Goal: Task Accomplishment & Management: Use online tool/utility

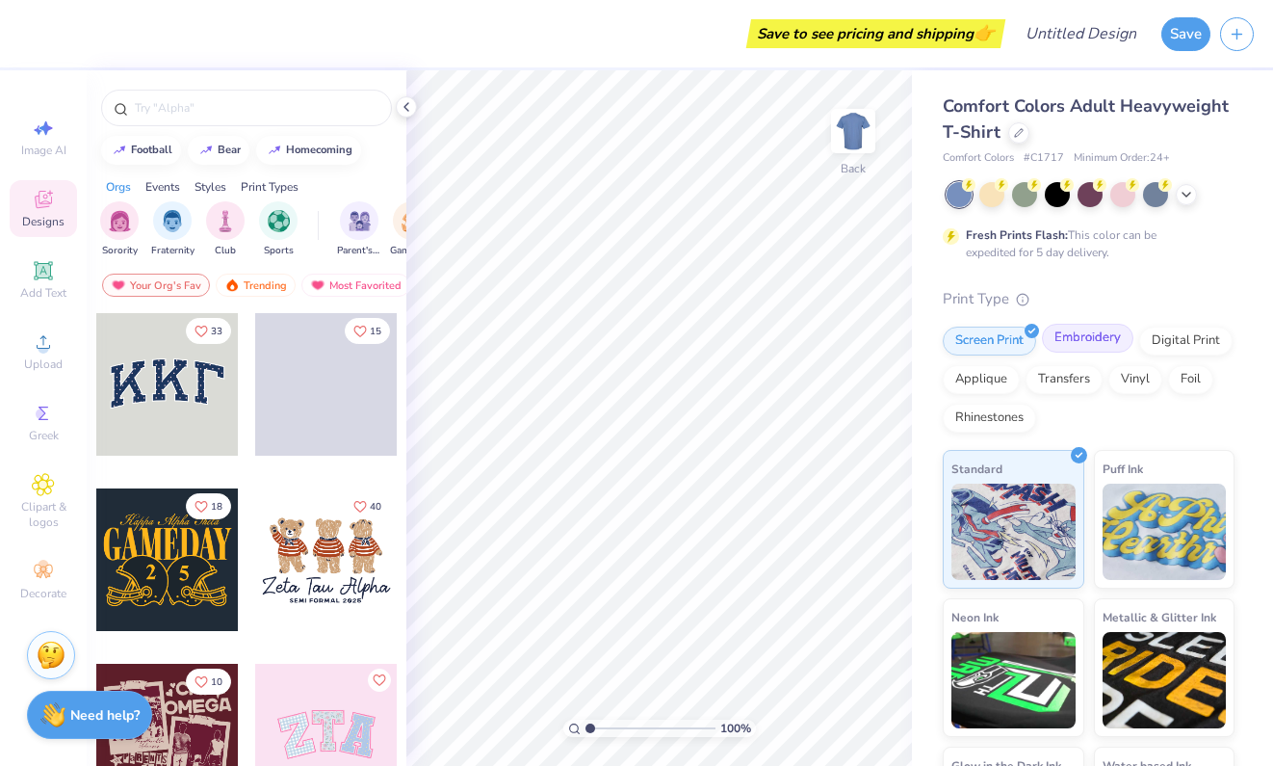
click at [1073, 340] on div "Embroidery" at bounding box center [1088, 338] width 92 height 29
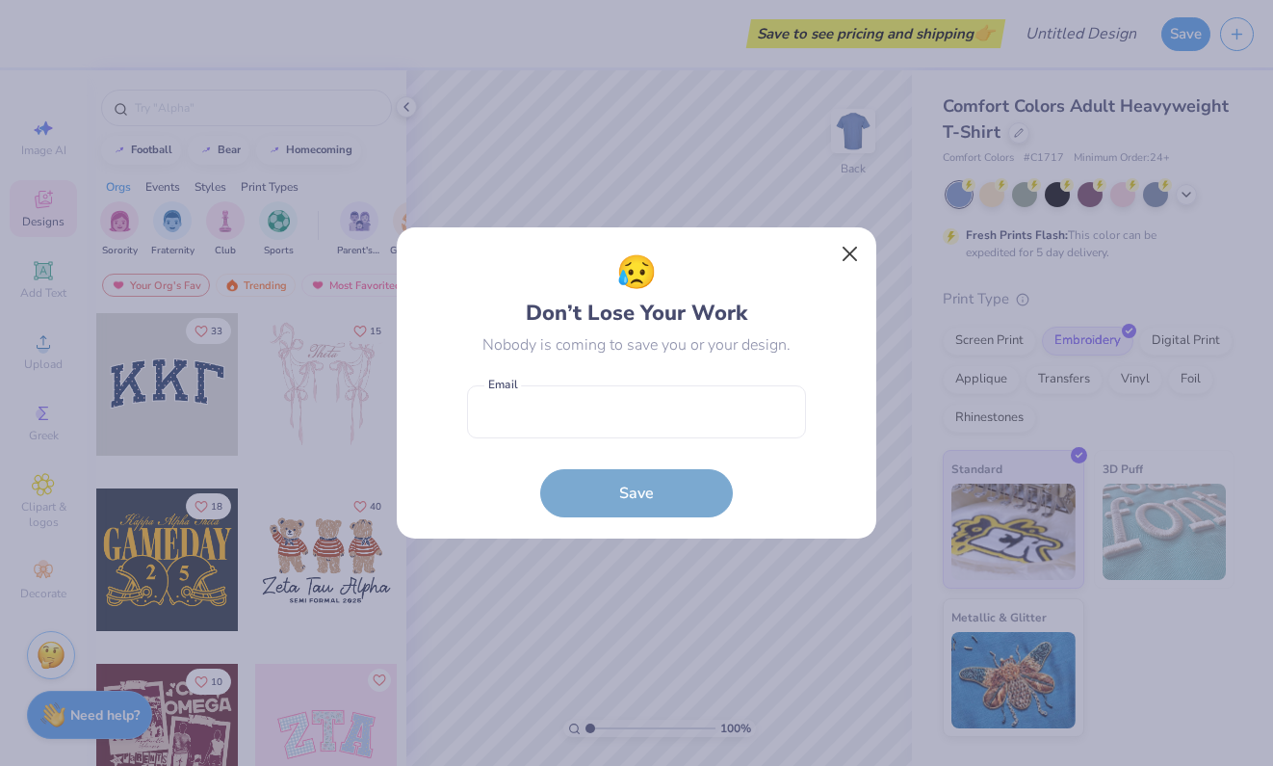
click at [856, 250] on button "Close" at bounding box center [850, 254] width 37 height 37
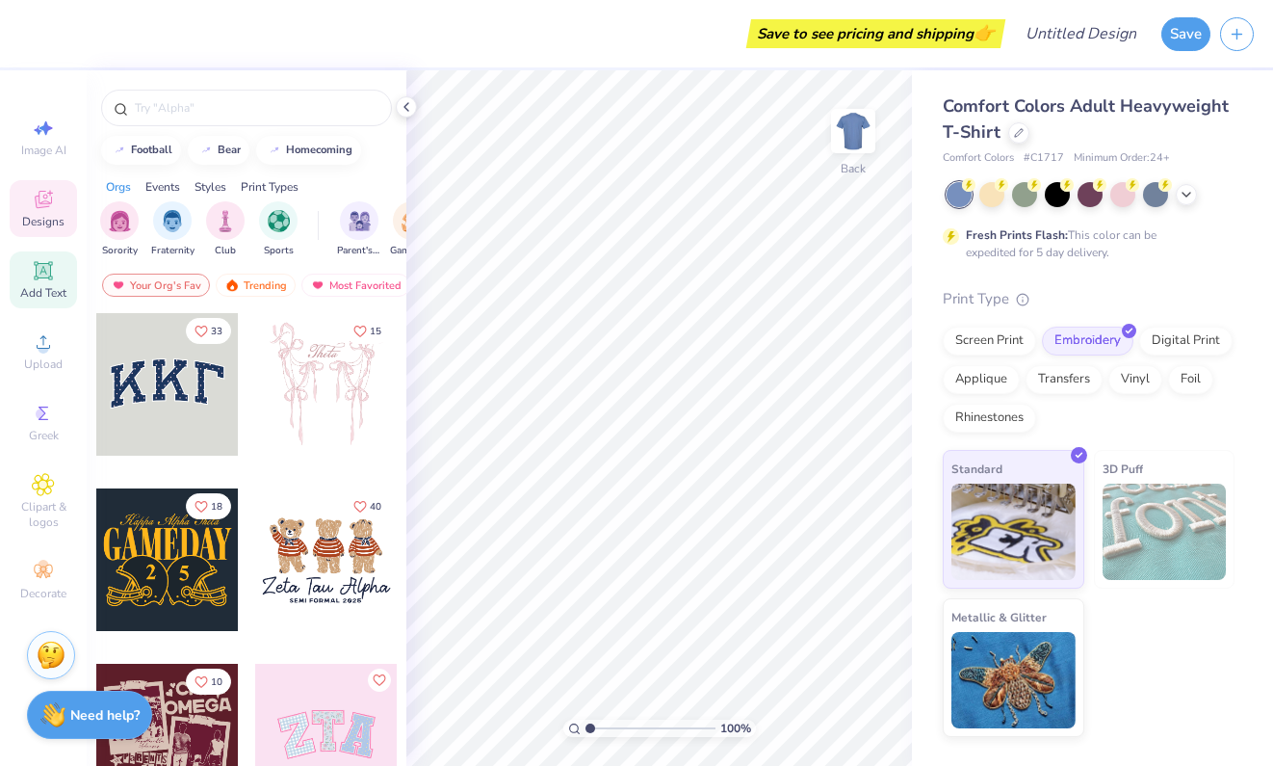
click at [50, 279] on icon at bounding box center [43, 270] width 18 height 18
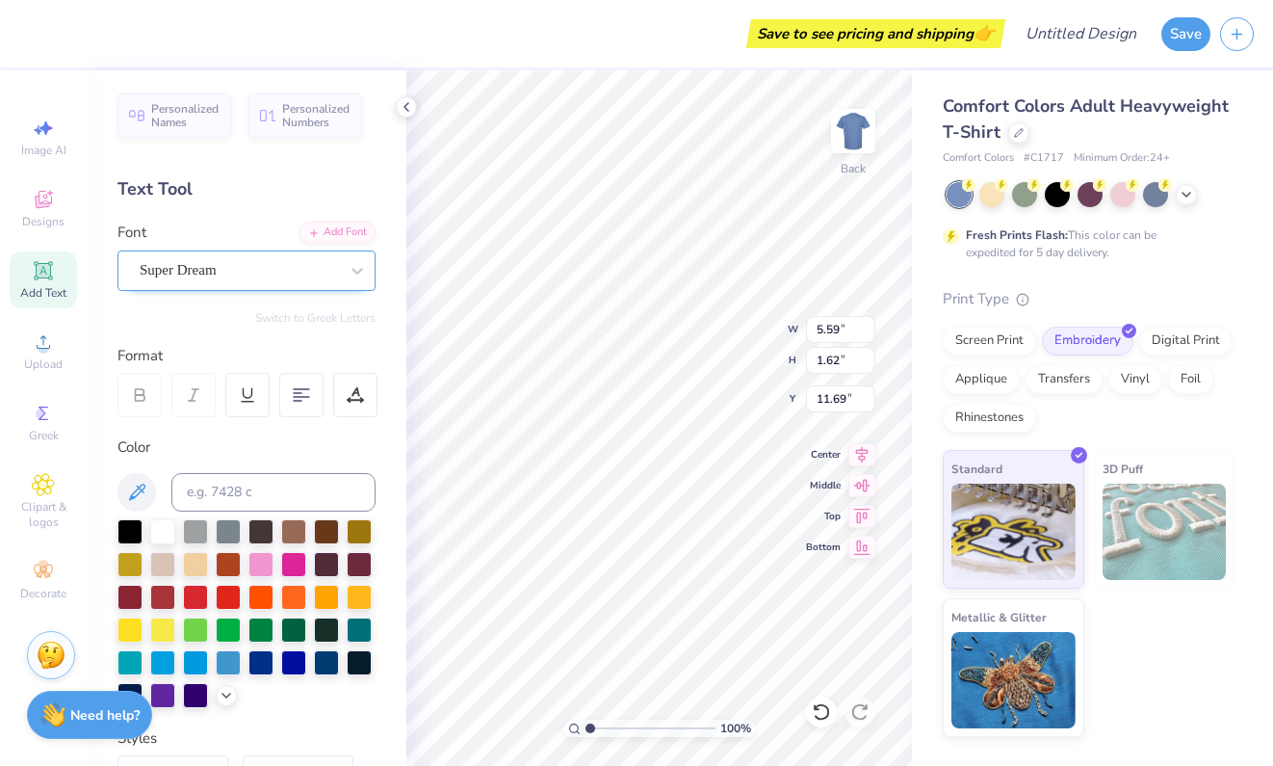
click at [234, 278] on div "Super Dream" at bounding box center [239, 270] width 202 height 30
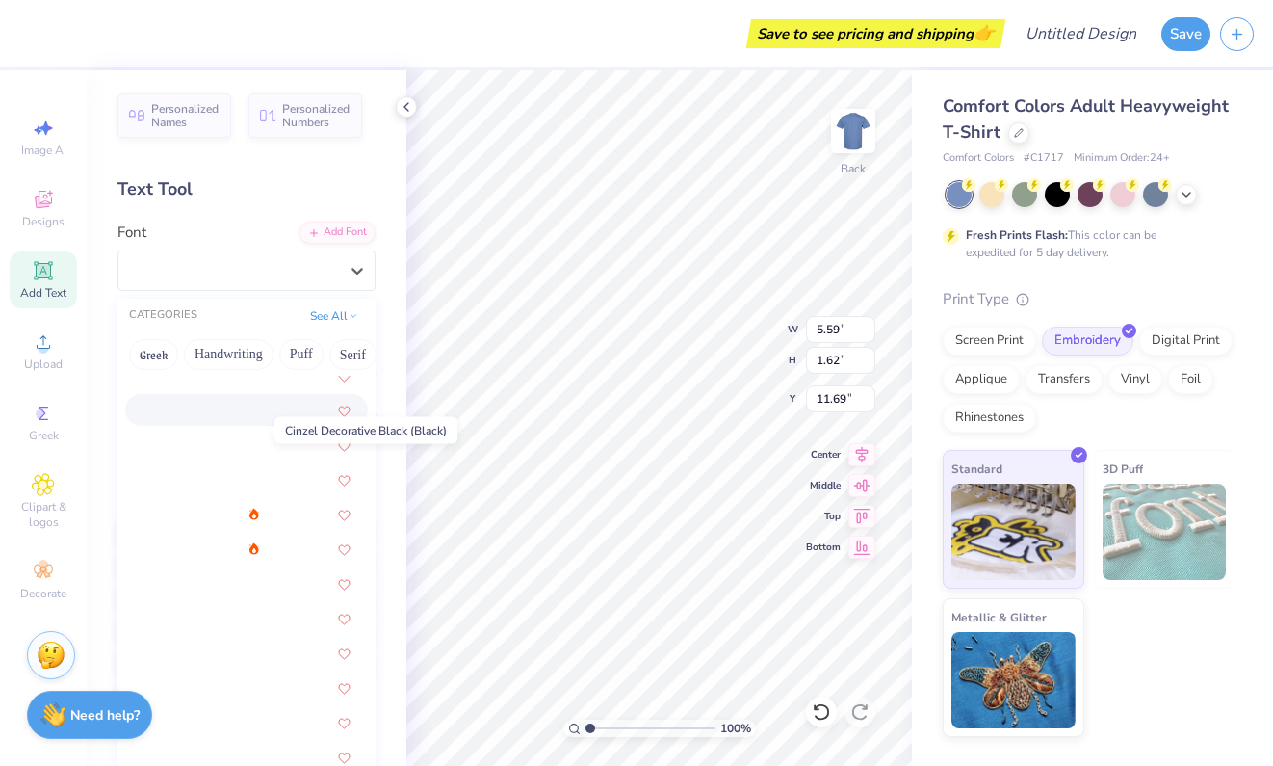
scroll to position [2412, 0]
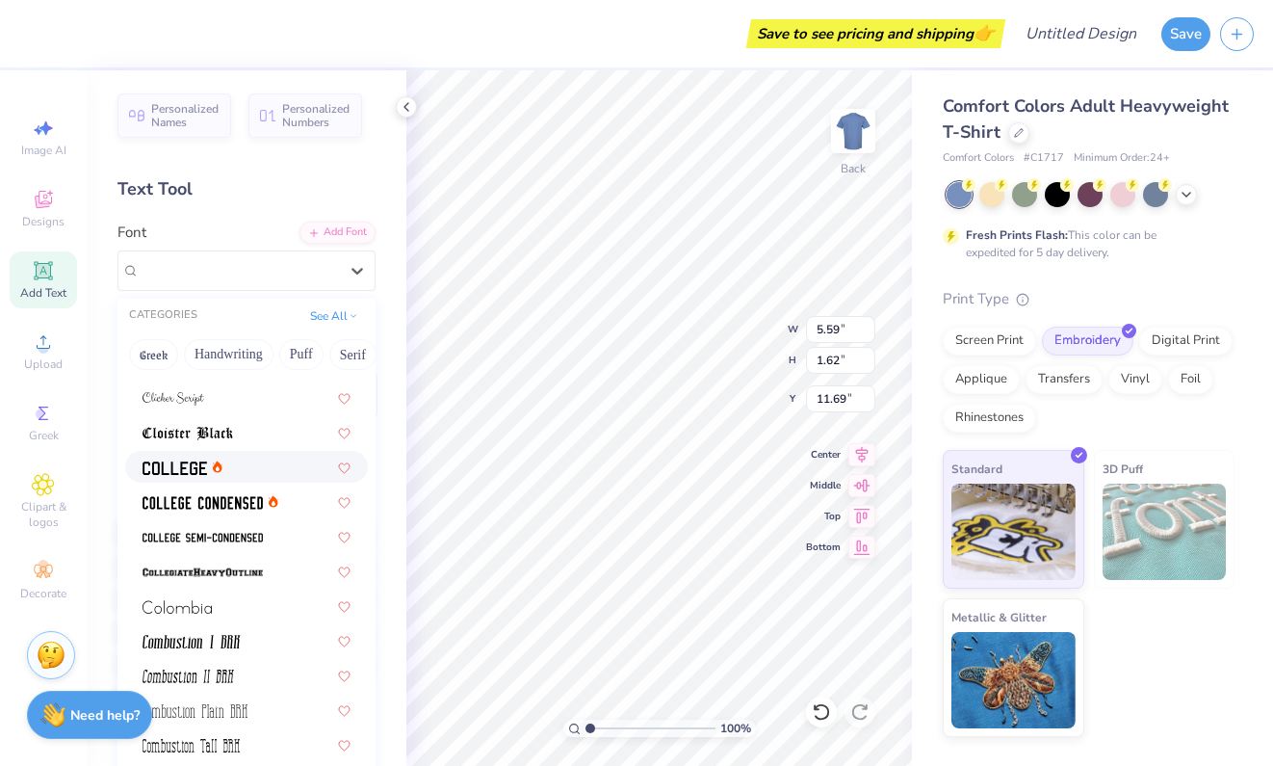
scroll to position [2454, 0]
click at [248, 464] on div at bounding box center [247, 465] width 208 height 20
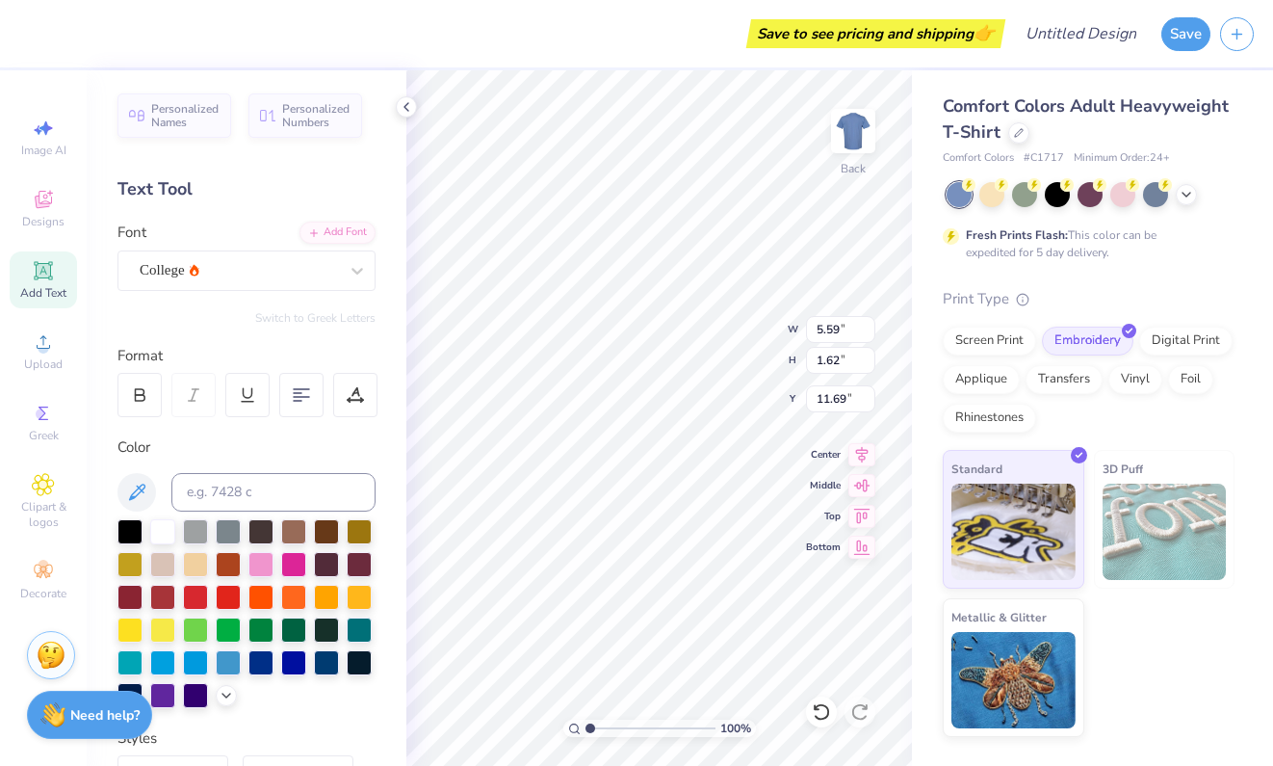
type input "5.08"
type input "1.58"
type input "11.71"
type textarea "T"
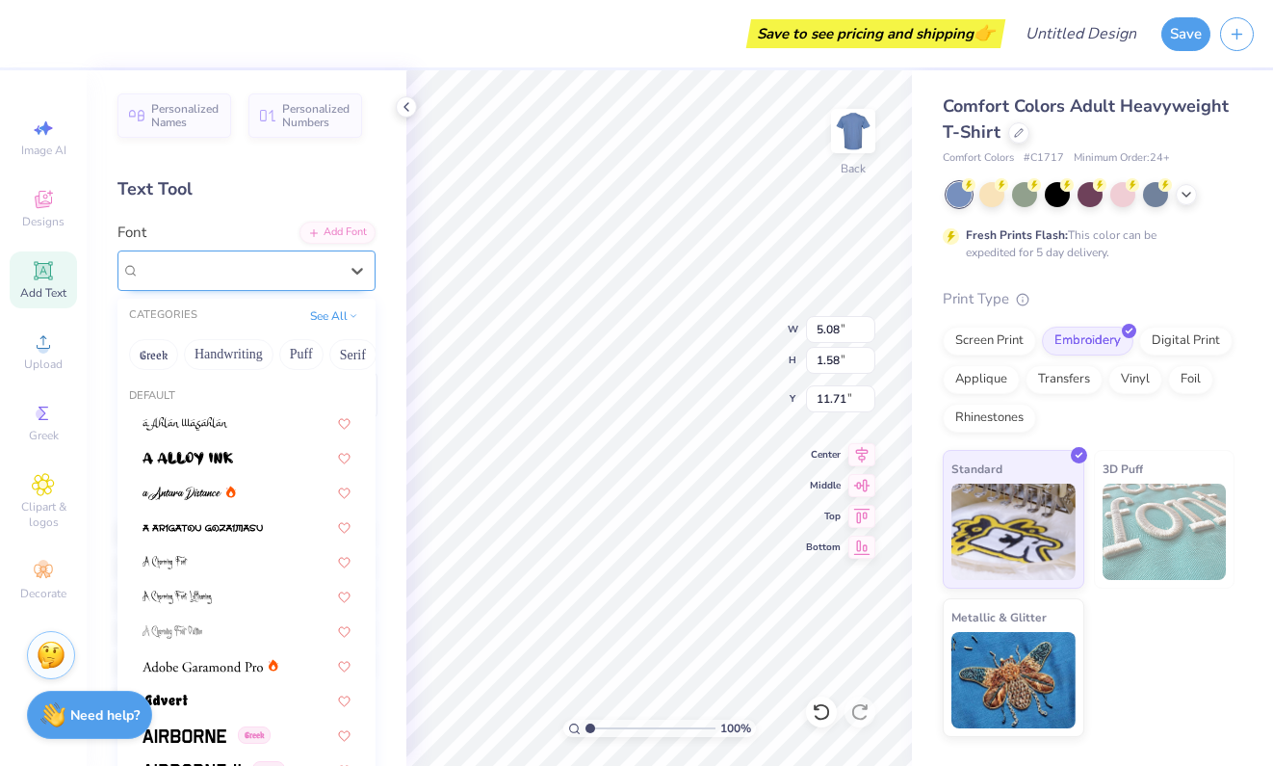
click at [237, 270] on div "College" at bounding box center [239, 270] width 202 height 30
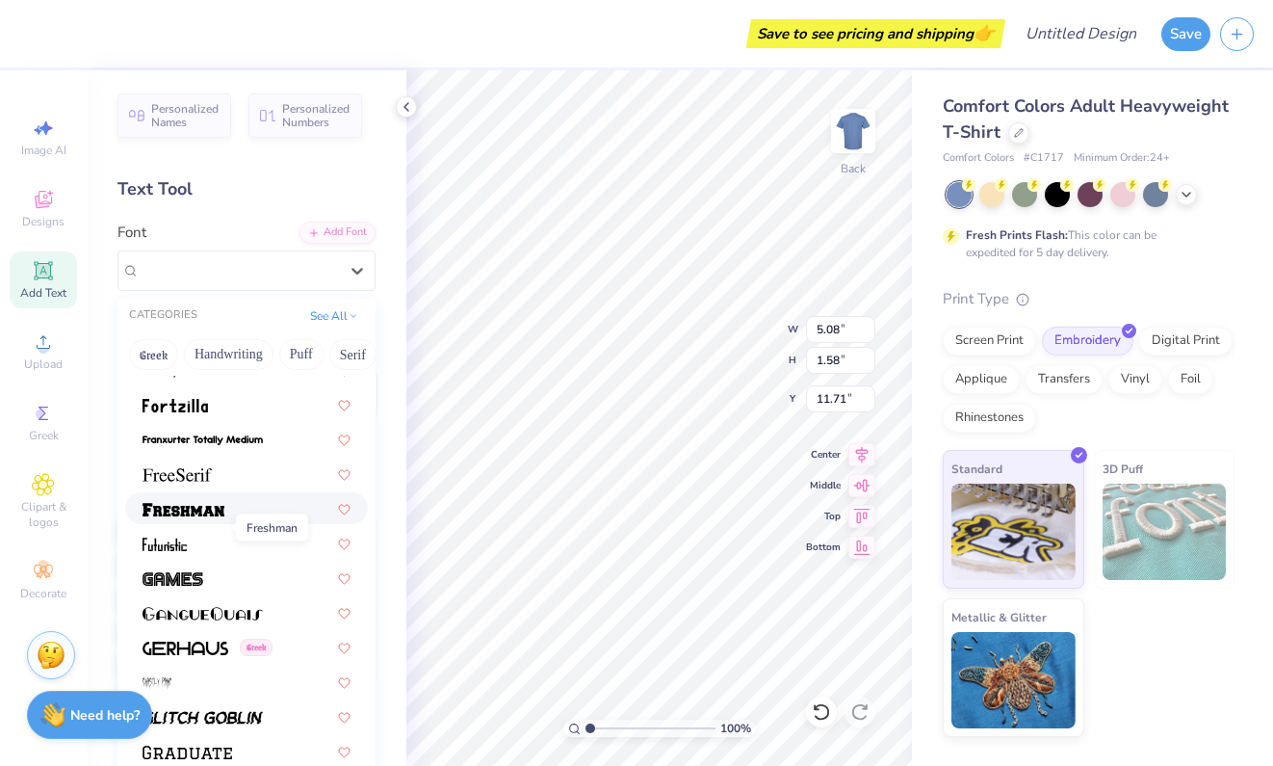
scroll to position [4244, 0]
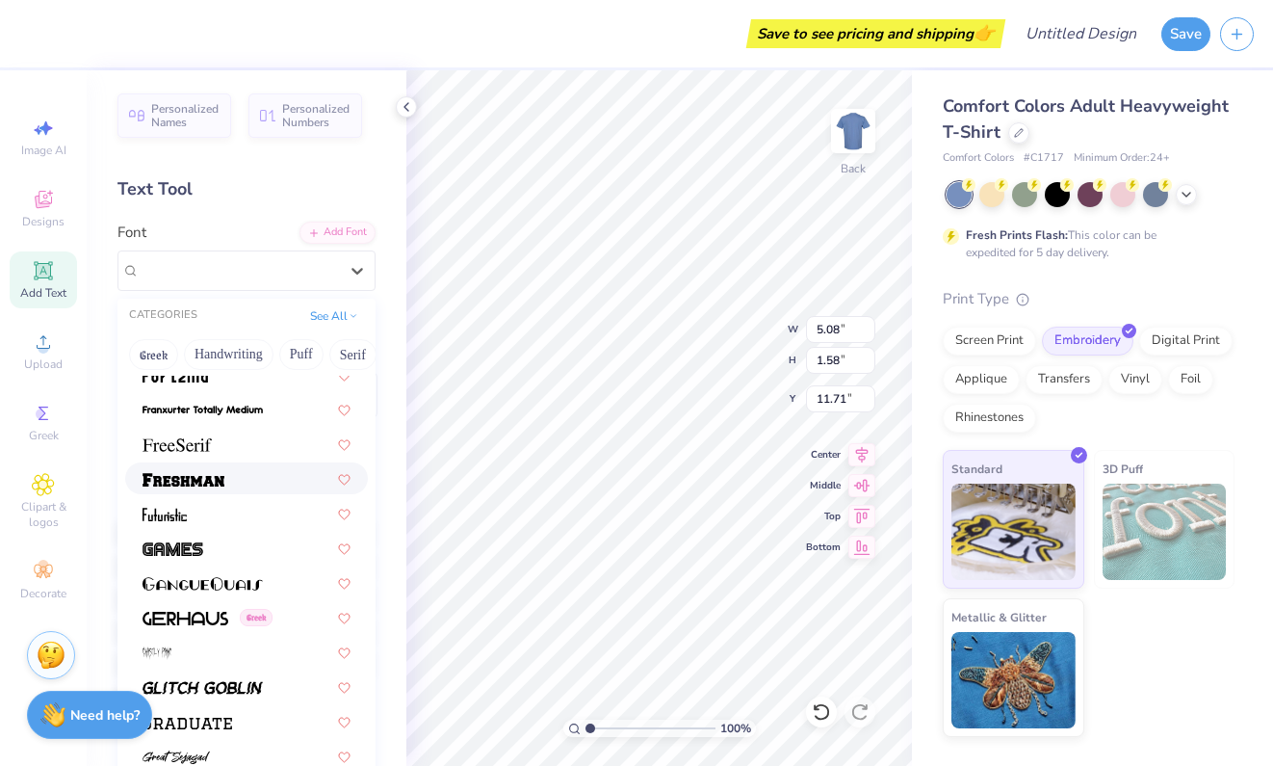
click at [214, 484] on img at bounding box center [184, 479] width 82 height 13
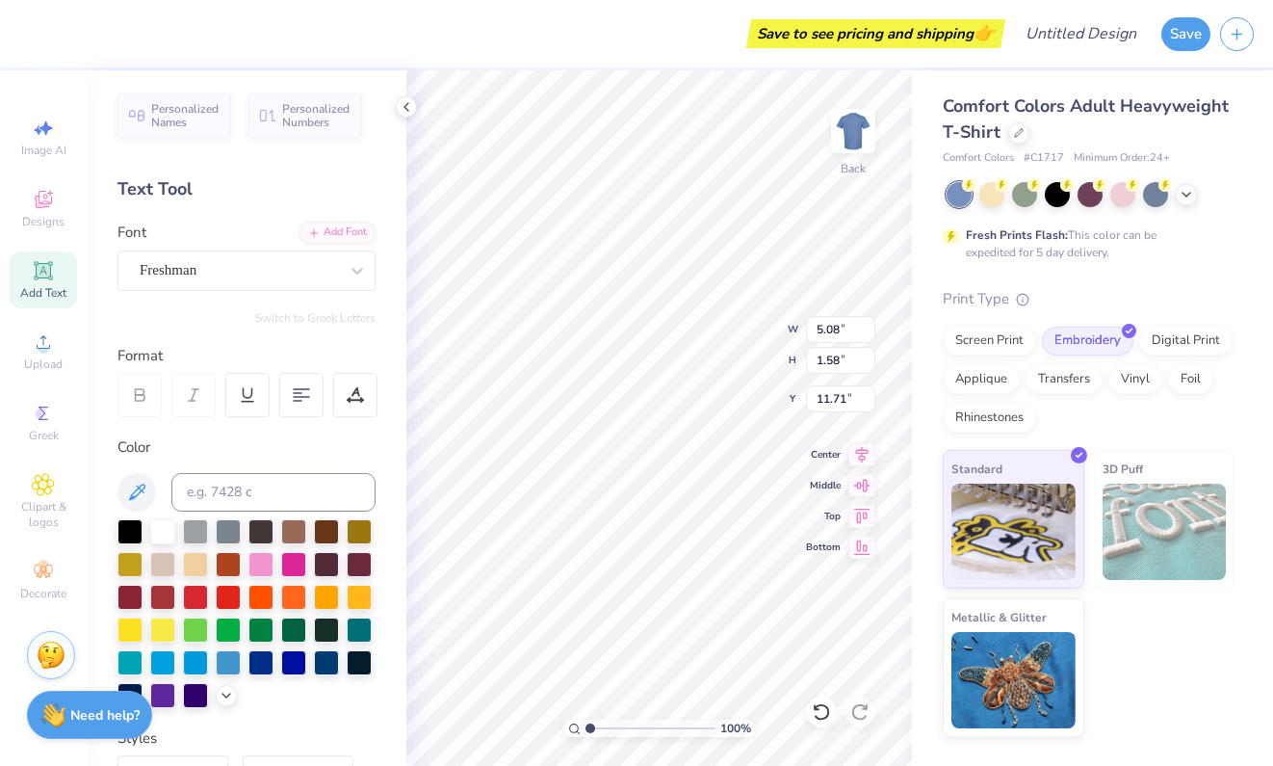
scroll to position [0, 0]
type textarea "TEXT"
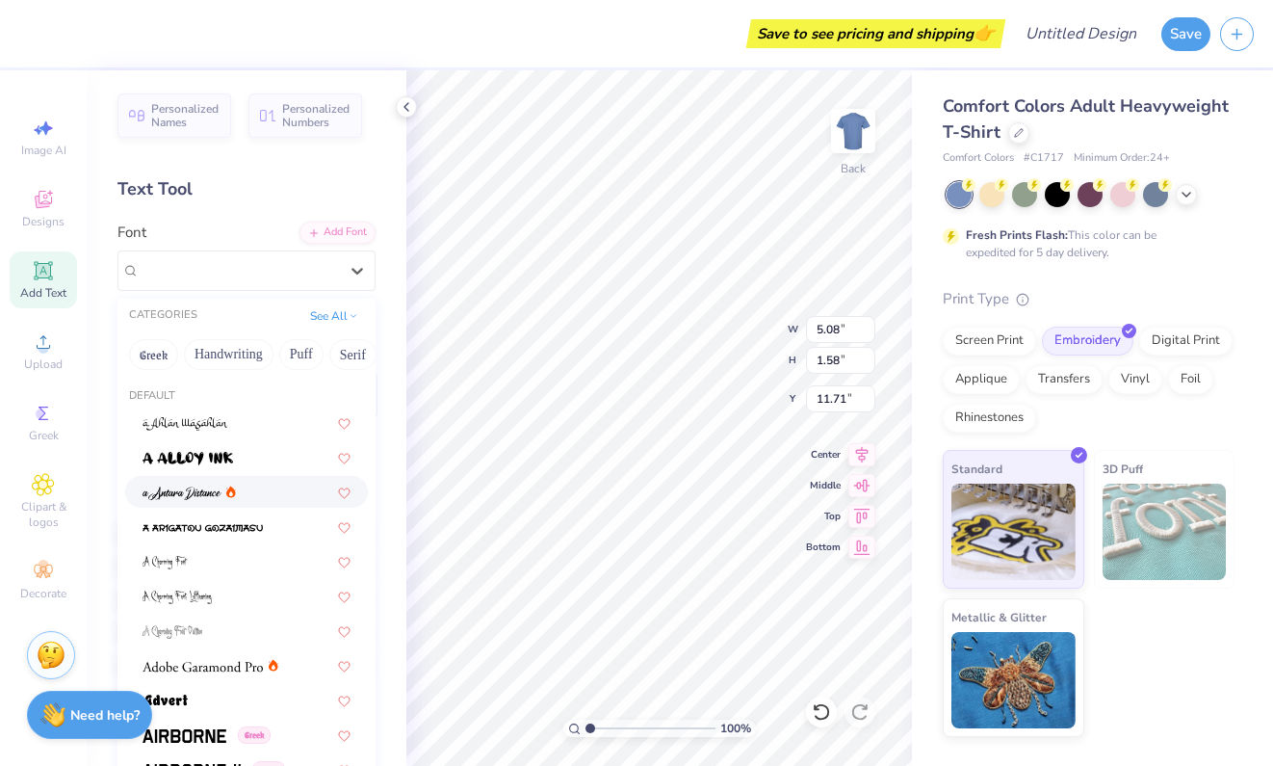
drag, startPoint x: 326, startPoint y: 284, endPoint x: 317, endPoint y: 487, distance: 203.4
click at [326, 284] on div "Freshman" at bounding box center [247, 270] width 258 height 40
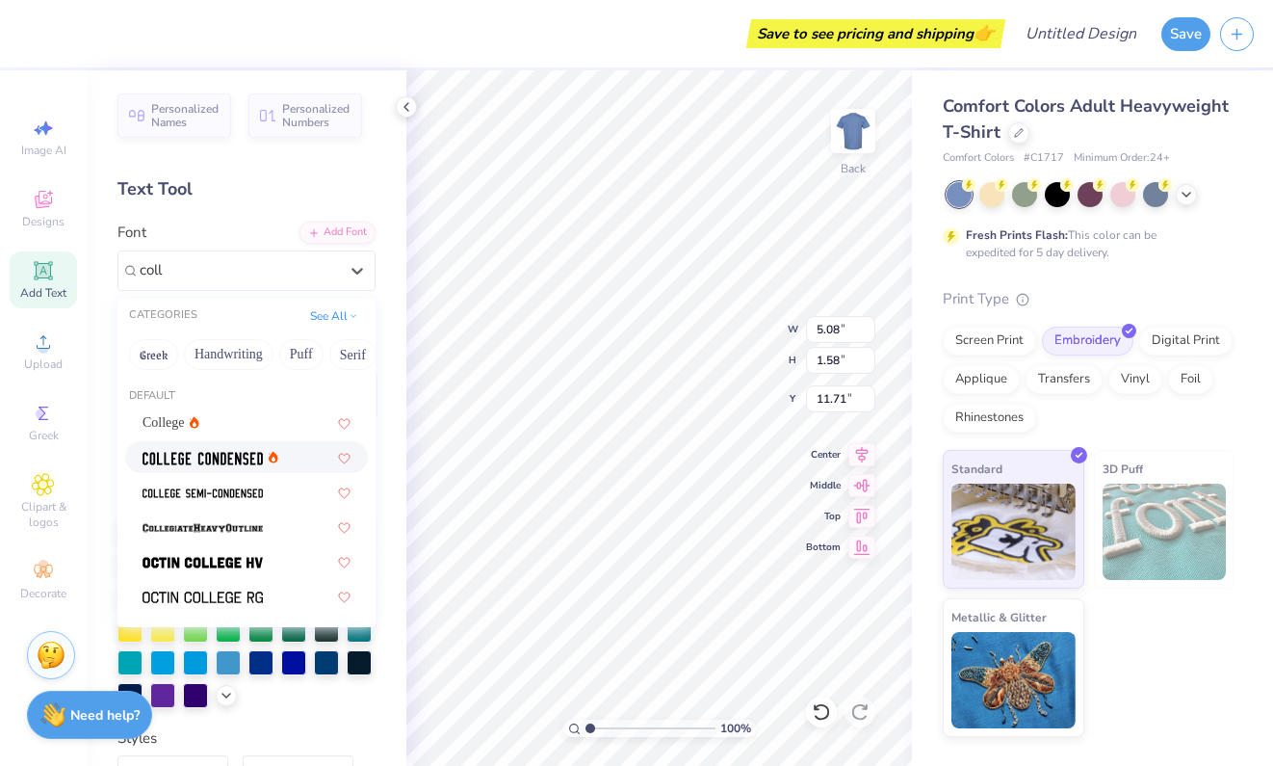
click at [256, 471] on div at bounding box center [246, 457] width 243 height 32
type input "coll"
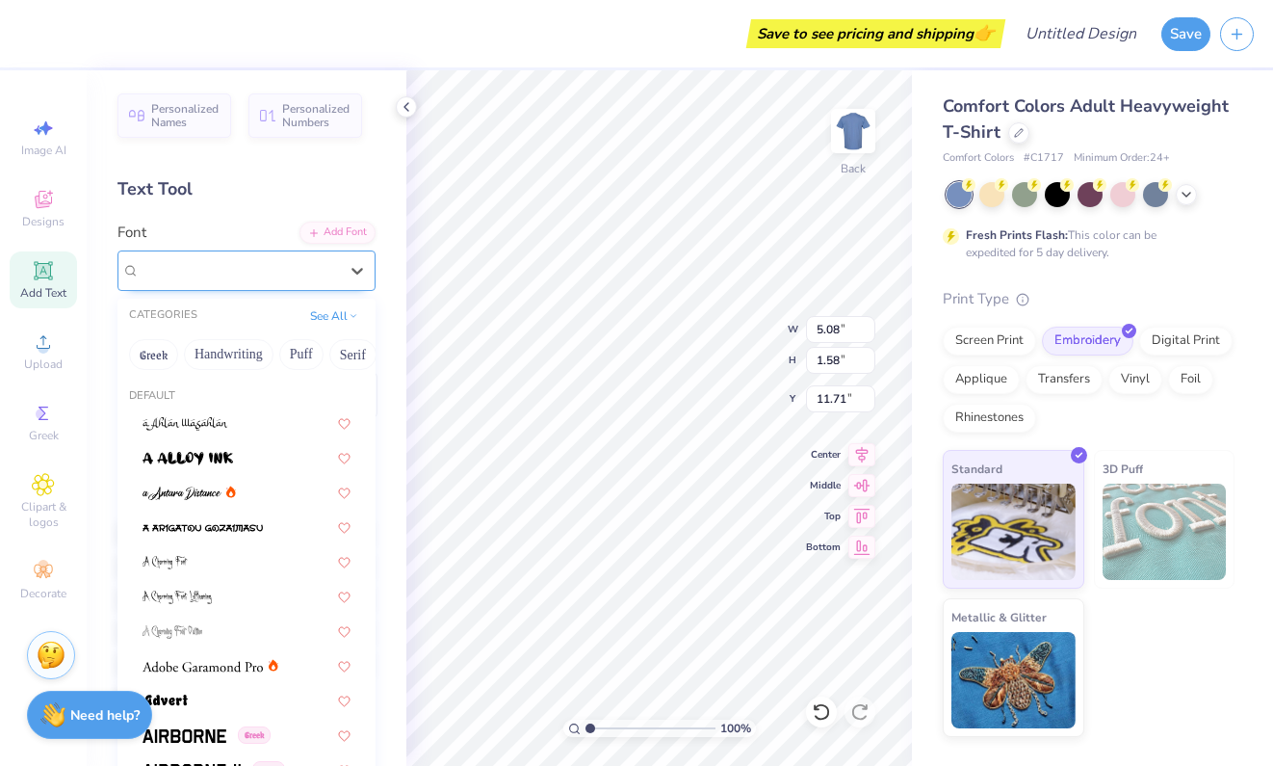
click at [279, 278] on div "College Condensed" at bounding box center [239, 270] width 202 height 30
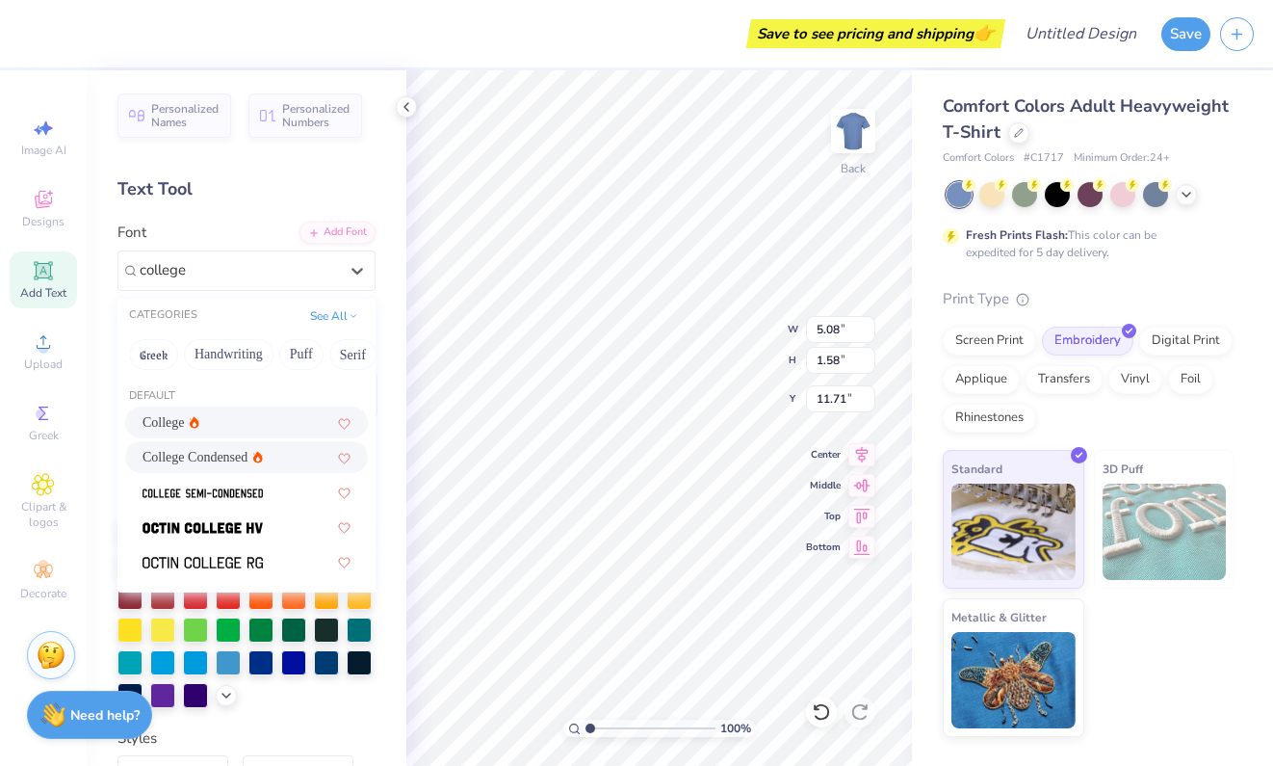
click at [252, 426] on div "College" at bounding box center [247, 422] width 208 height 20
type input "college"
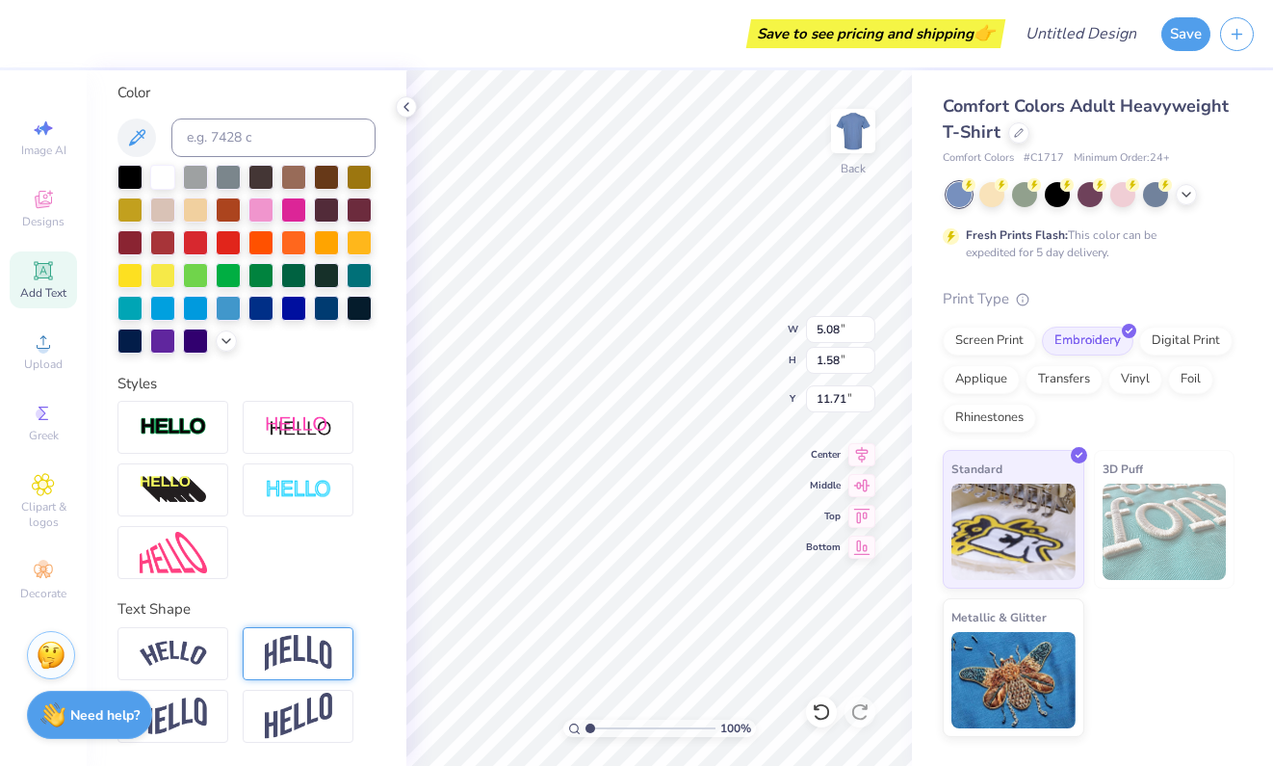
scroll to position [354, 0]
type textarea "[PERSON_NAME]"
click at [279, 654] on img at bounding box center [298, 653] width 67 height 37
type input "5.06"
type input "9.41"
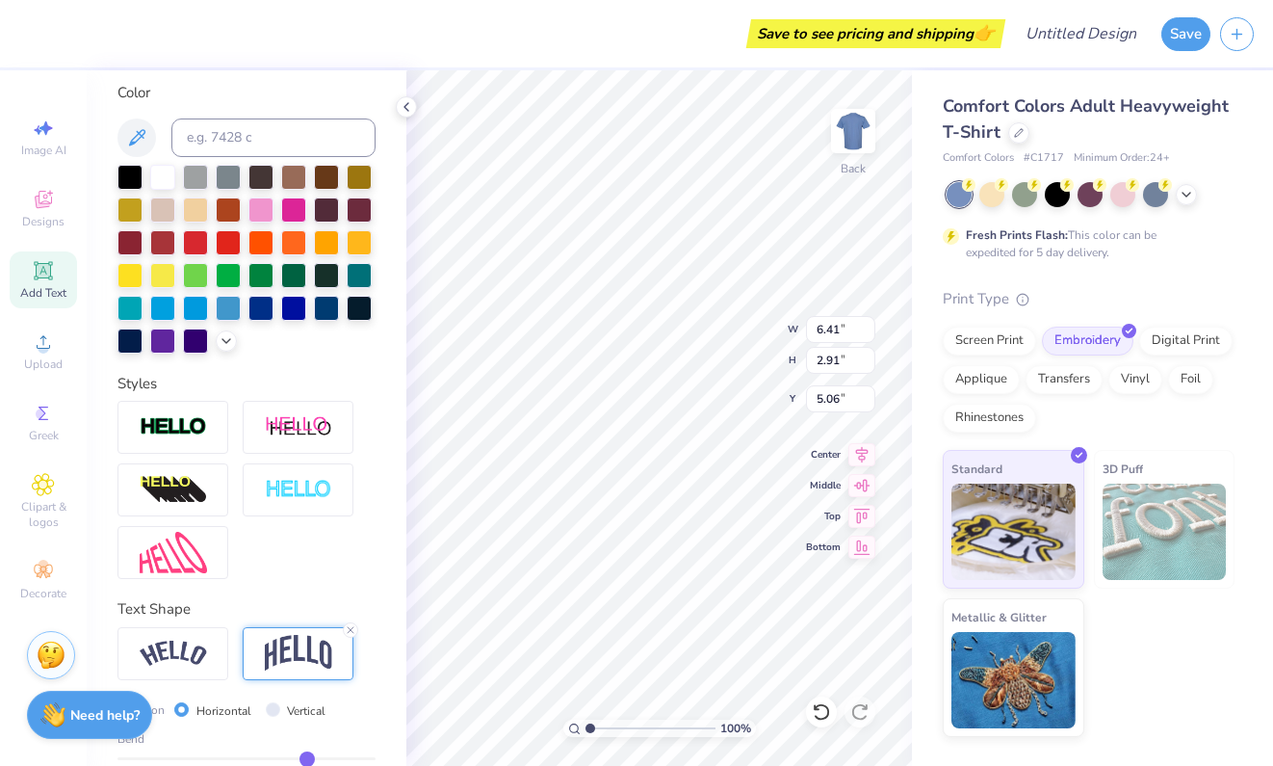
type input "4.27"
type input "3.00"
type input "10.59"
type input "4.81"
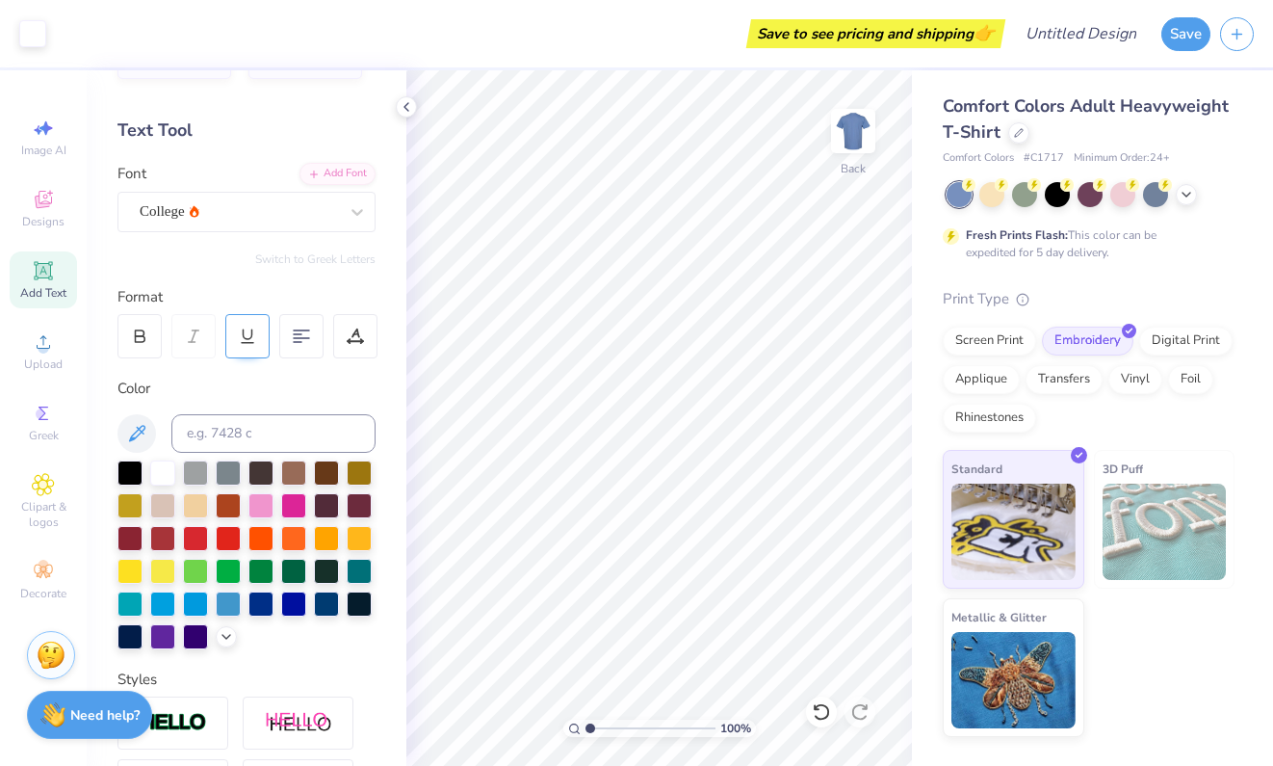
scroll to position [52, 0]
